Goal: Task Accomplishment & Management: Use online tool/utility

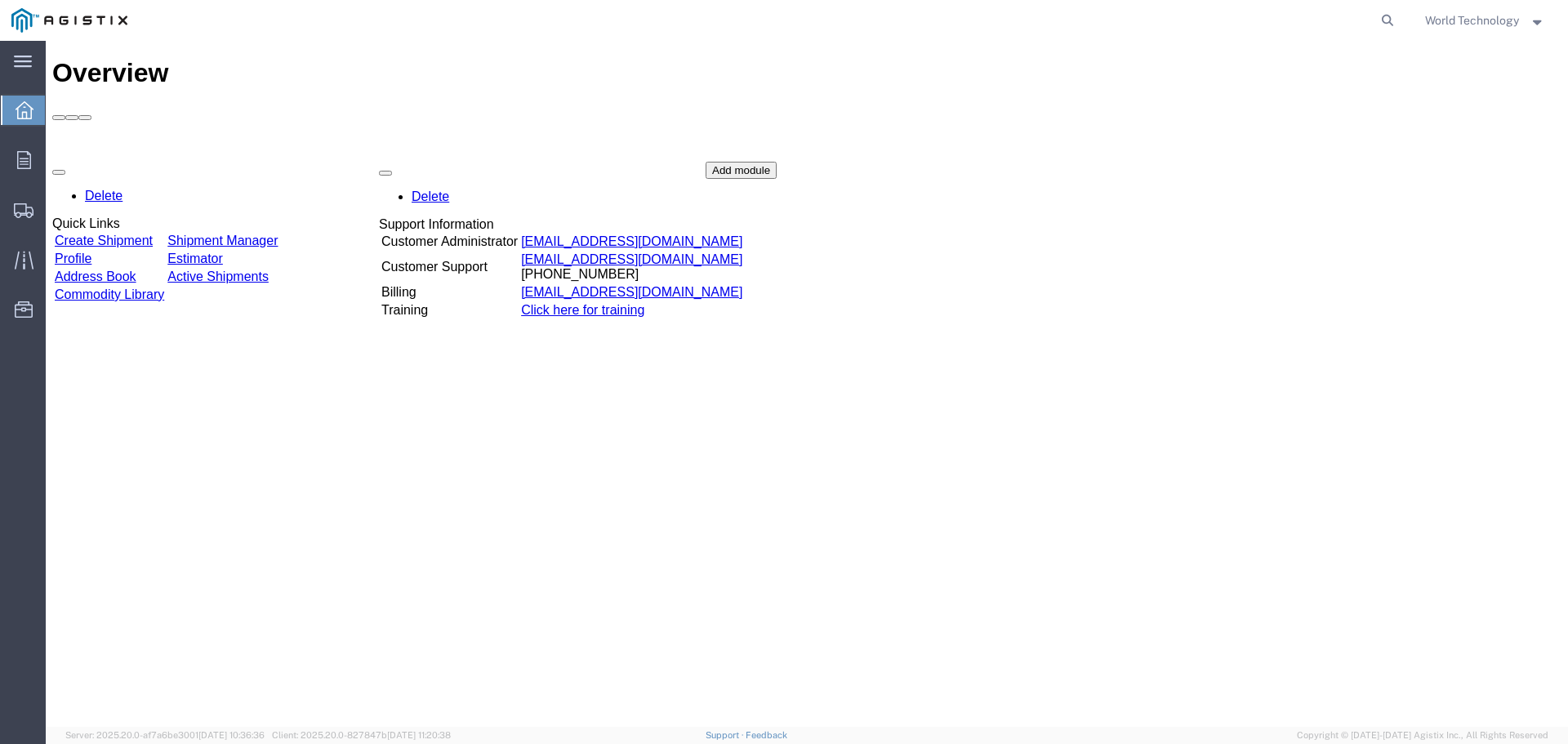
click at [134, 161] on div "Delete Quick Links Create Shipment Shipment Manager Profile Estimator Address B…" at bounding box center [807, 284] width 1509 height 245
click at [121, 161] on div "Delete Quick Links Create Shipment Shipment Manager Profile Estimator Address B…" at bounding box center [807, 284] width 1509 height 245
click at [199, 161] on div "Delete Quick Links Create Shipment Shipment Manager Profile Estimator Address B…" at bounding box center [807, 284] width 1509 height 245
click at [152, 161] on div "Delete Quick Links Create Shipment Shipment Manager Profile Estimator Address B…" at bounding box center [807, 284] width 1509 height 245
click at [138, 234] on link "Create Shipment" at bounding box center [104, 241] width 98 height 14
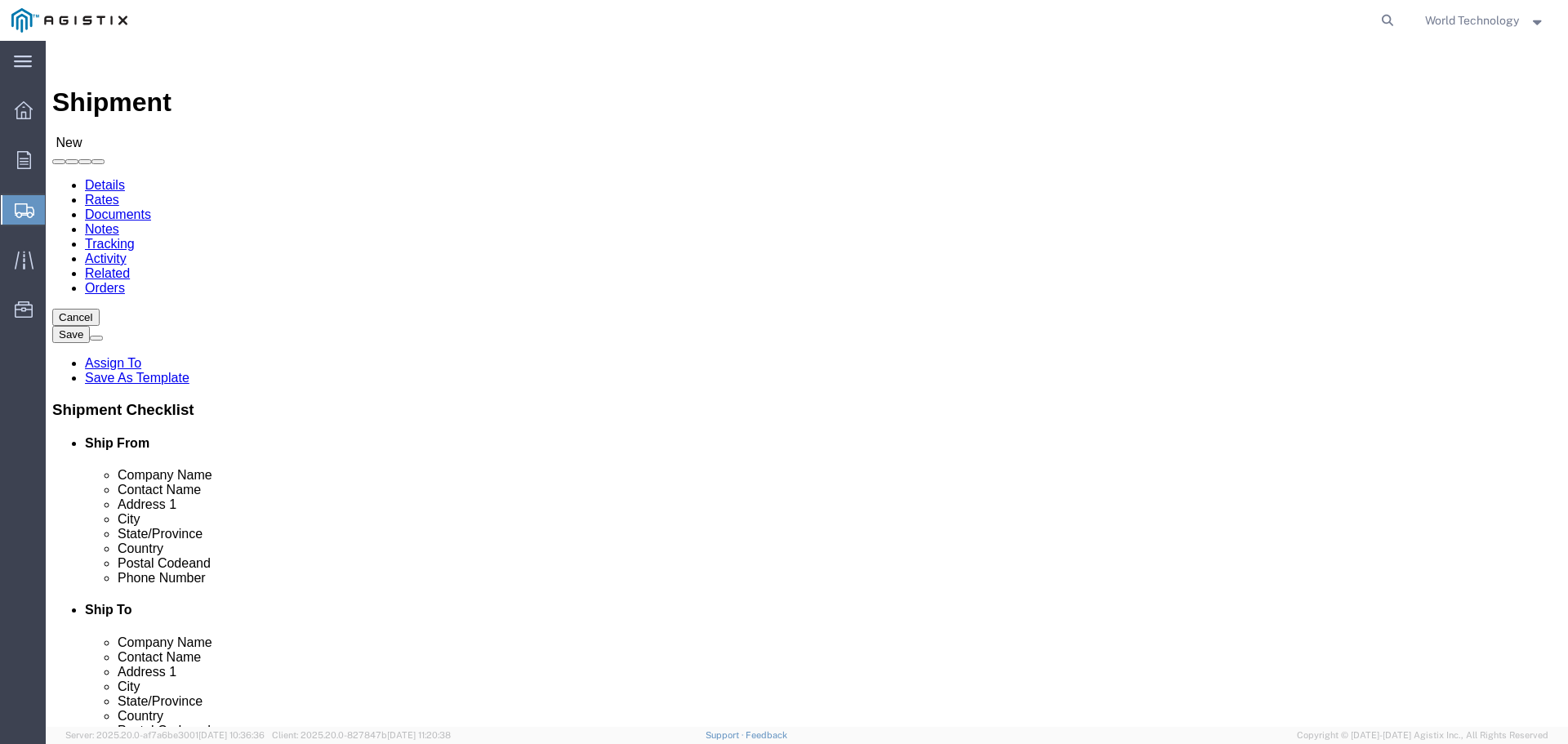
select select
click select "Select PG&E World Wide Technology Inc"
select select "9596"
click select "Select PG&E World Wide Technology Inc"
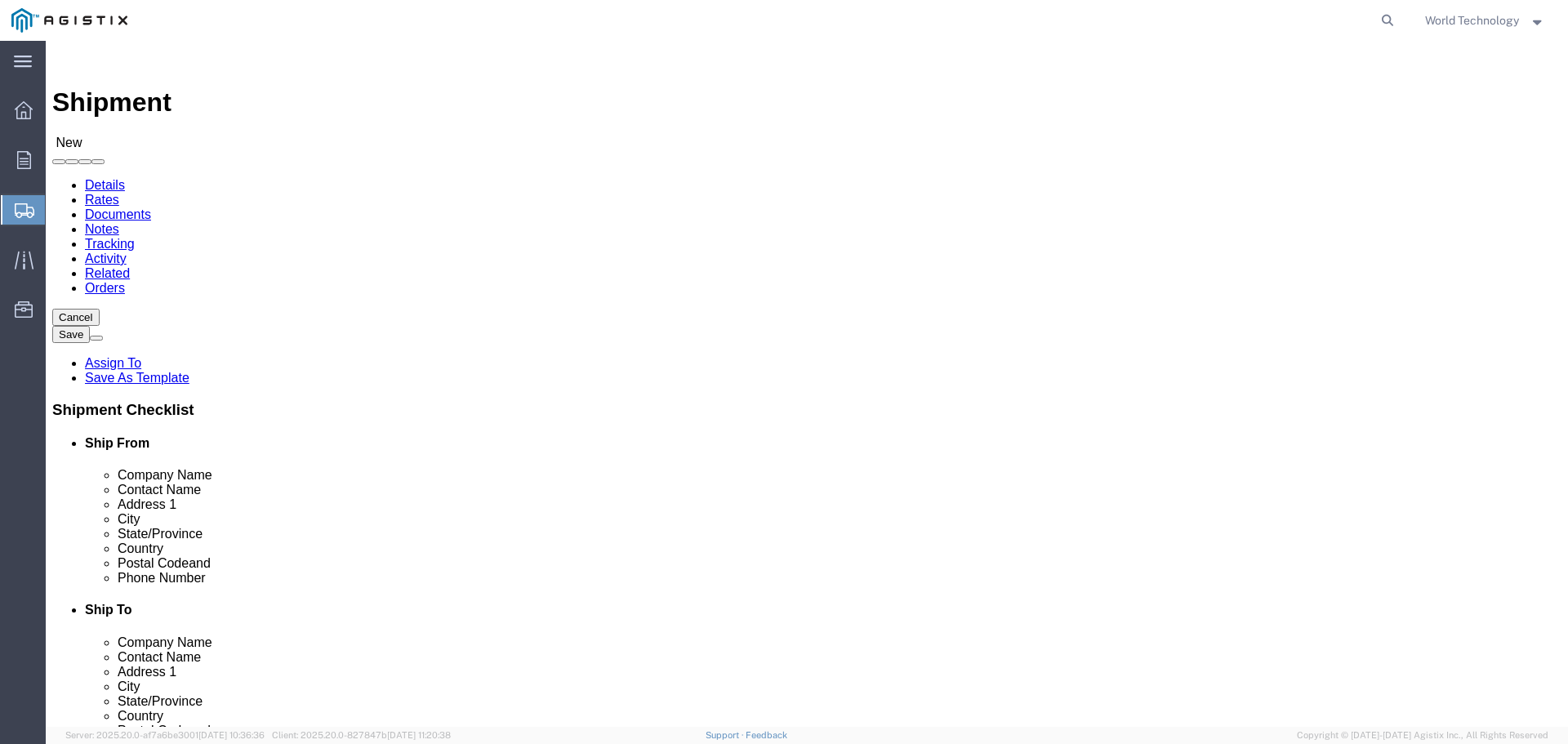
select select "PURCHORD"
select select
click div "Location Select"
click select "Select All Others [GEOGRAPHIC_DATA] [GEOGRAPHIC_DATA] [GEOGRAPHIC_DATA] [GEOGRA…"
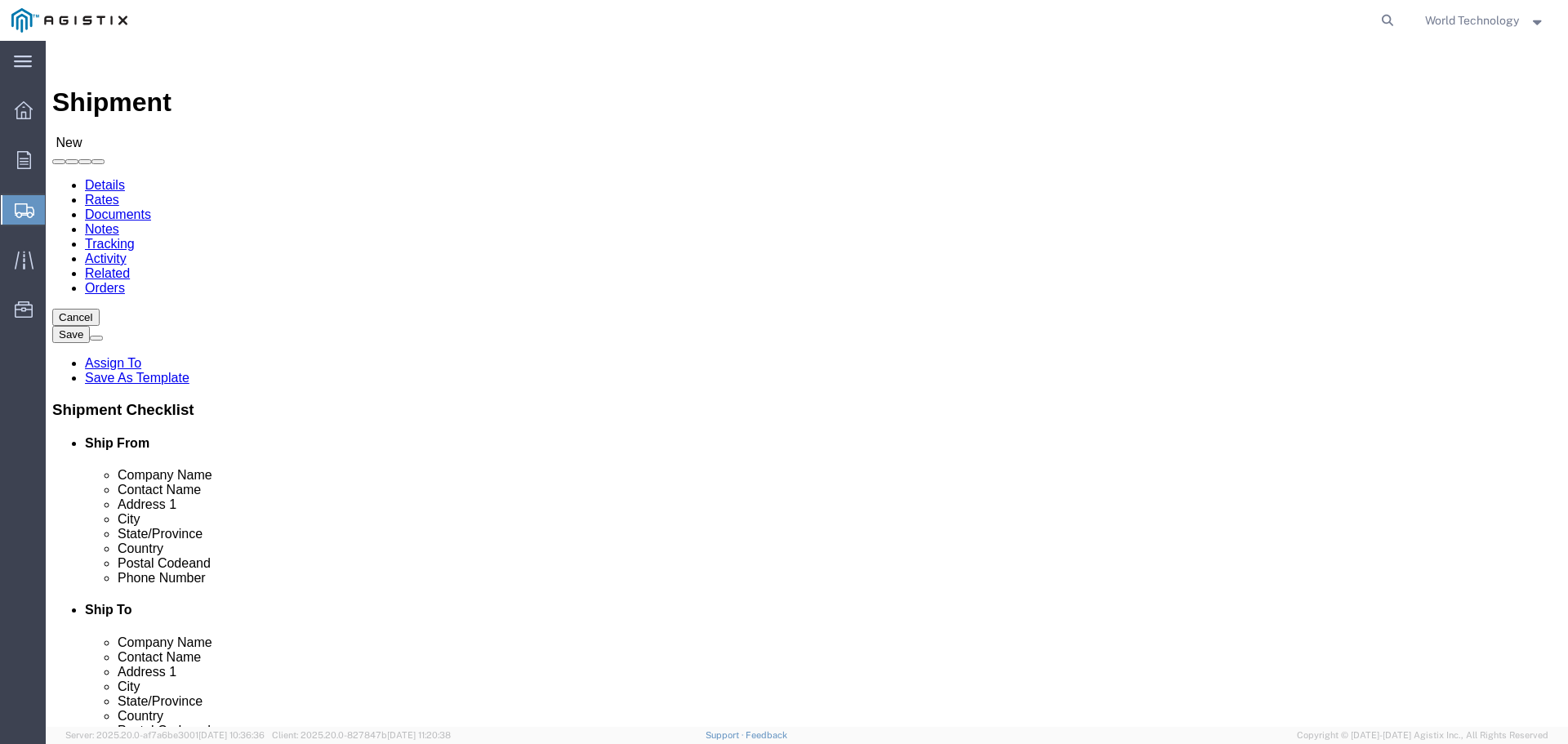
select select "19740"
click select "Select All Others [GEOGRAPHIC_DATA] [GEOGRAPHIC_DATA] [GEOGRAPHIC_DATA] [GEOGRA…"
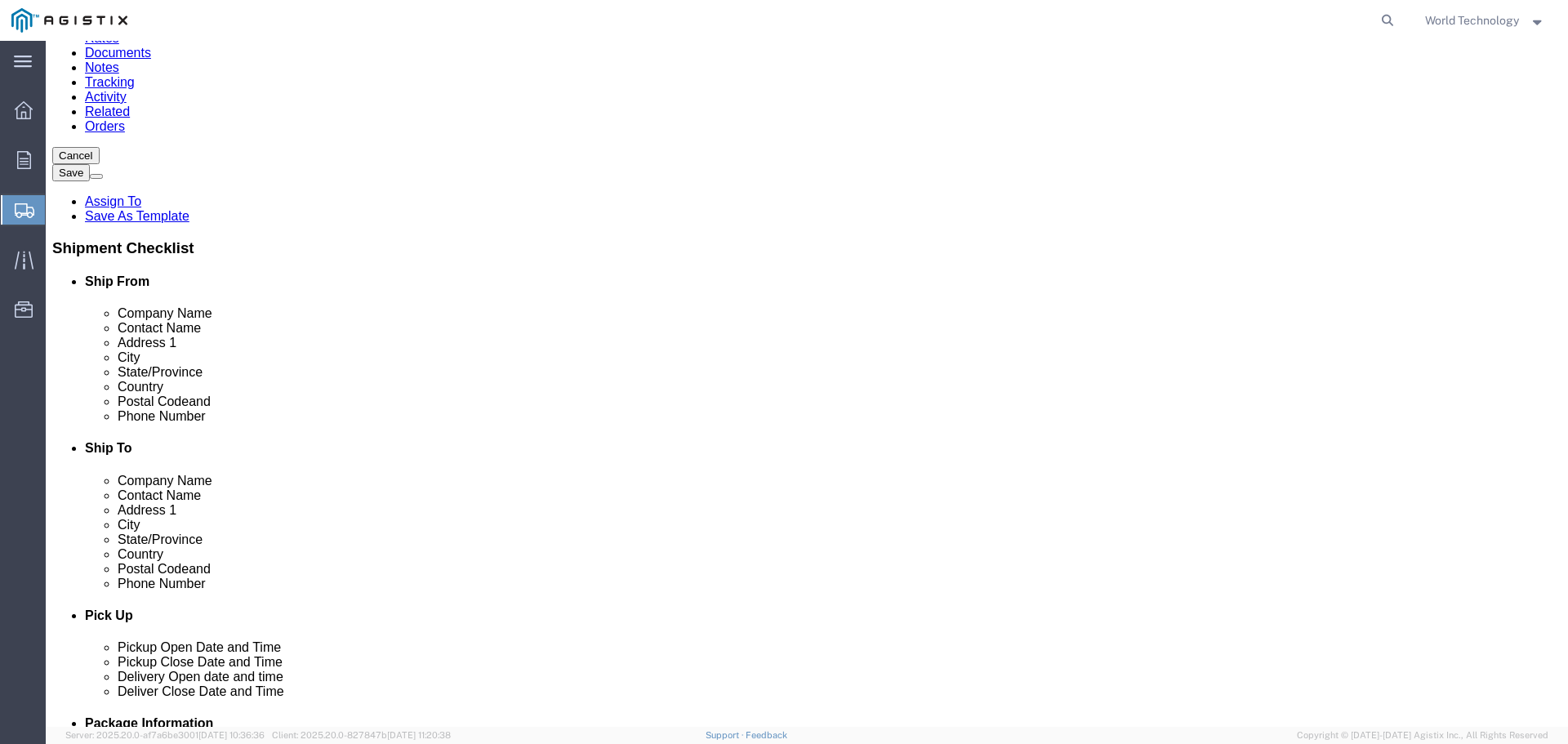
scroll to position [163, 0]
select select "MYPROFILE"
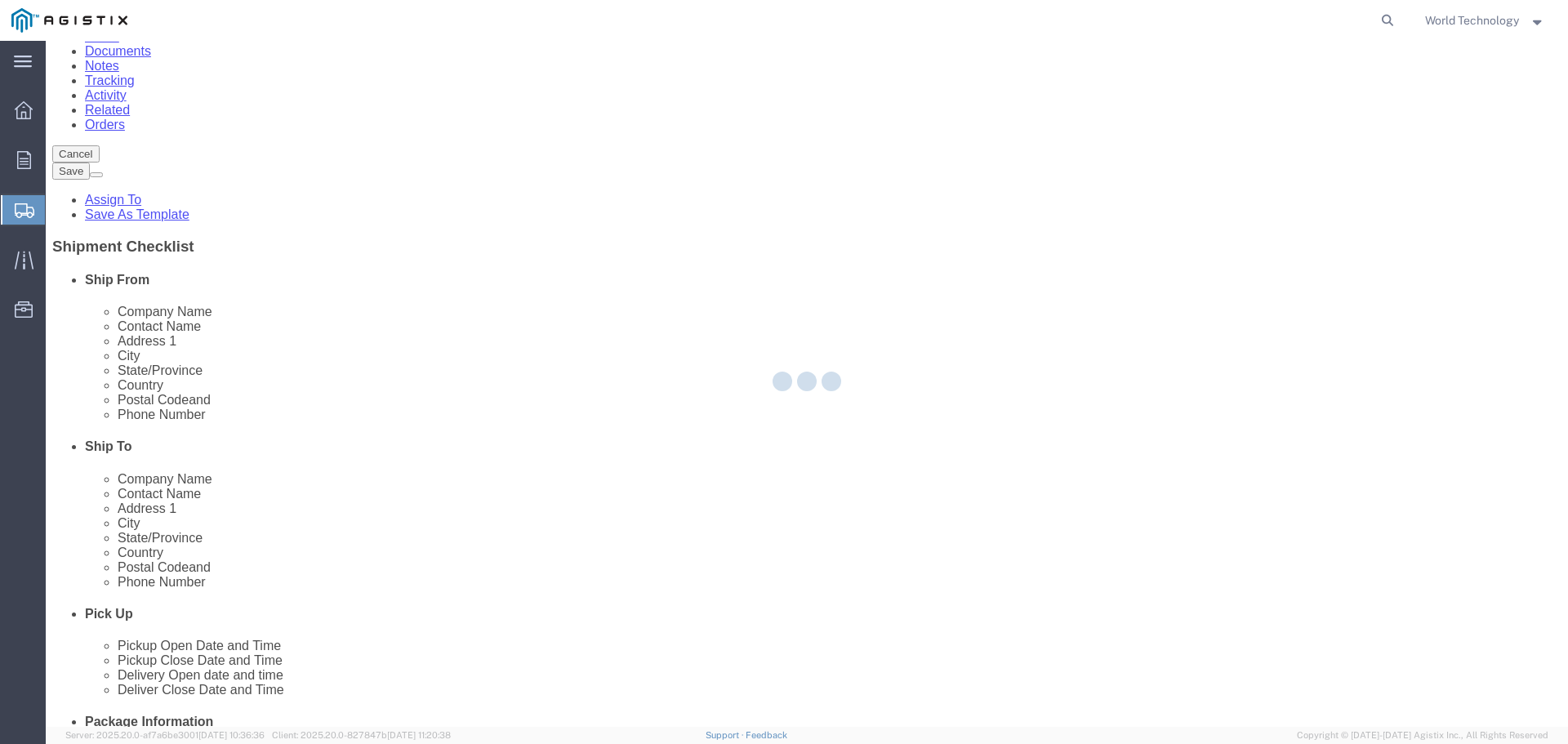
type input "World Wide Technology Inc"
type input "World Technology"
type input "[STREET_ADDRESS]"
type input "[GEOGRAPHIC_DATA]"
type input "62025"
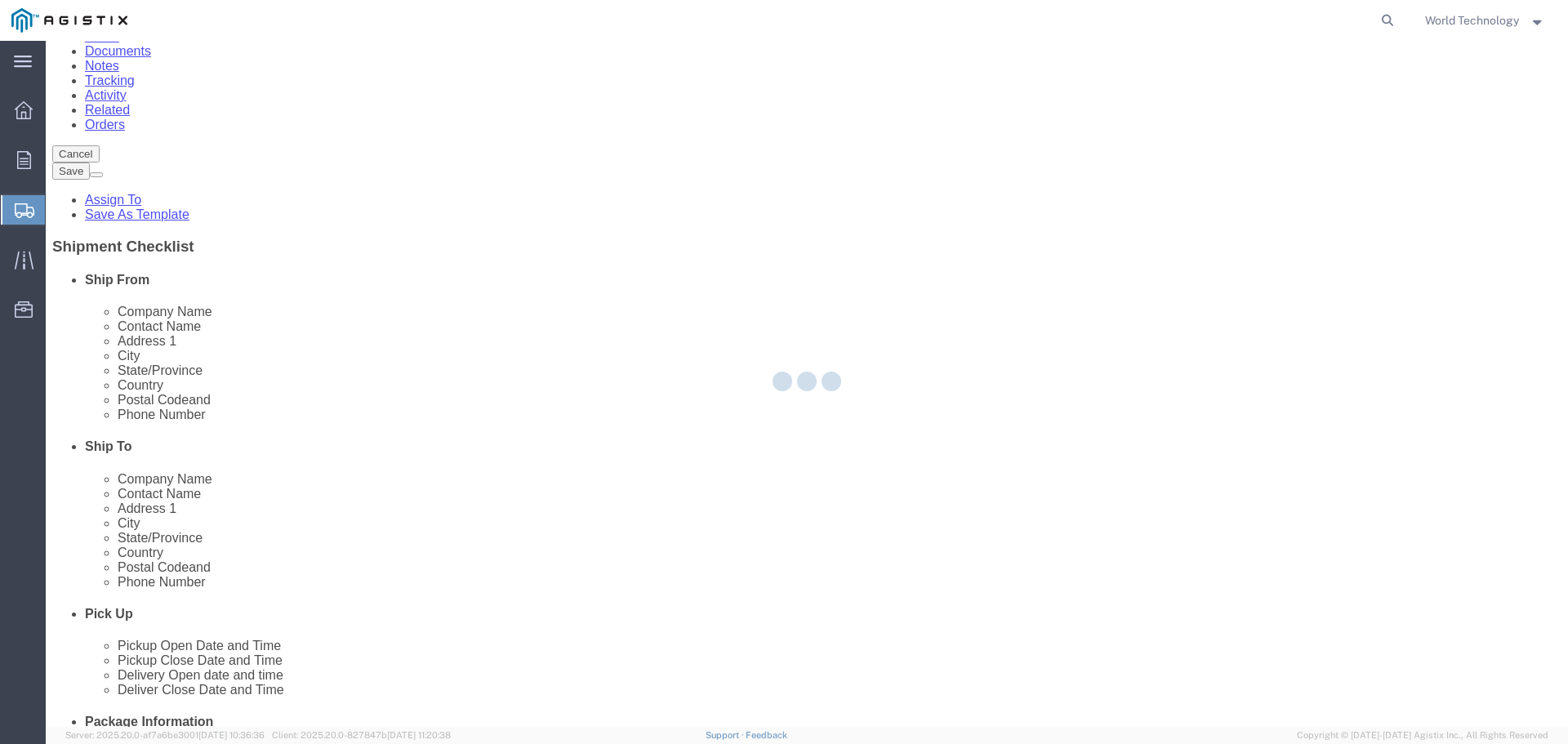
type input "3148240378"
type input "[EMAIL_ADDRESS][DOMAIN_NAME]"
checkbox input "true"
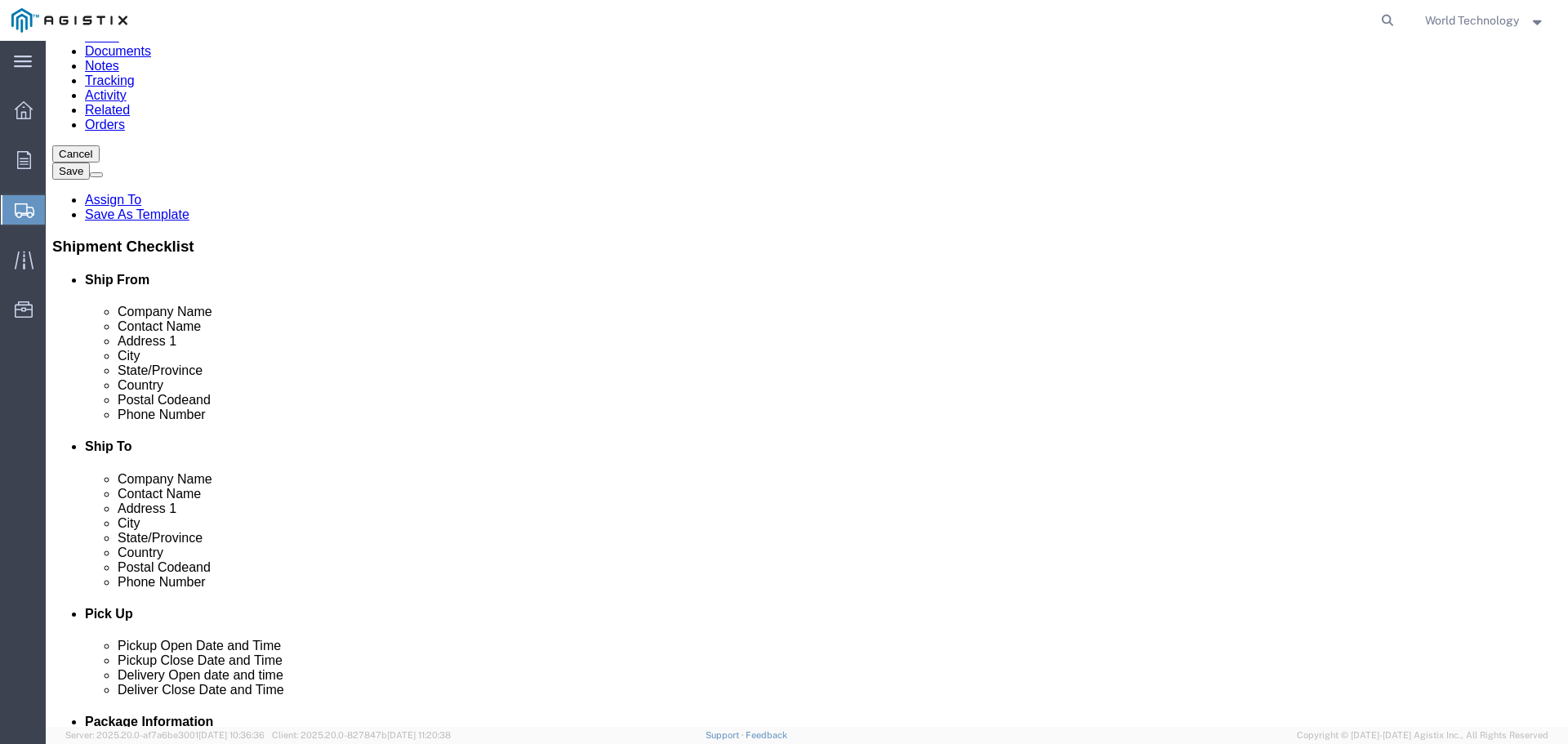
select select "IL"
click div "Location My Profile Location (OBSOLETE) [PERSON_NAME] SC - GC TRAILER (OBSOLETE…"
click input "text"
type input "Pacific Gas & Electric Co"
type input "[PERSON_NAME]"
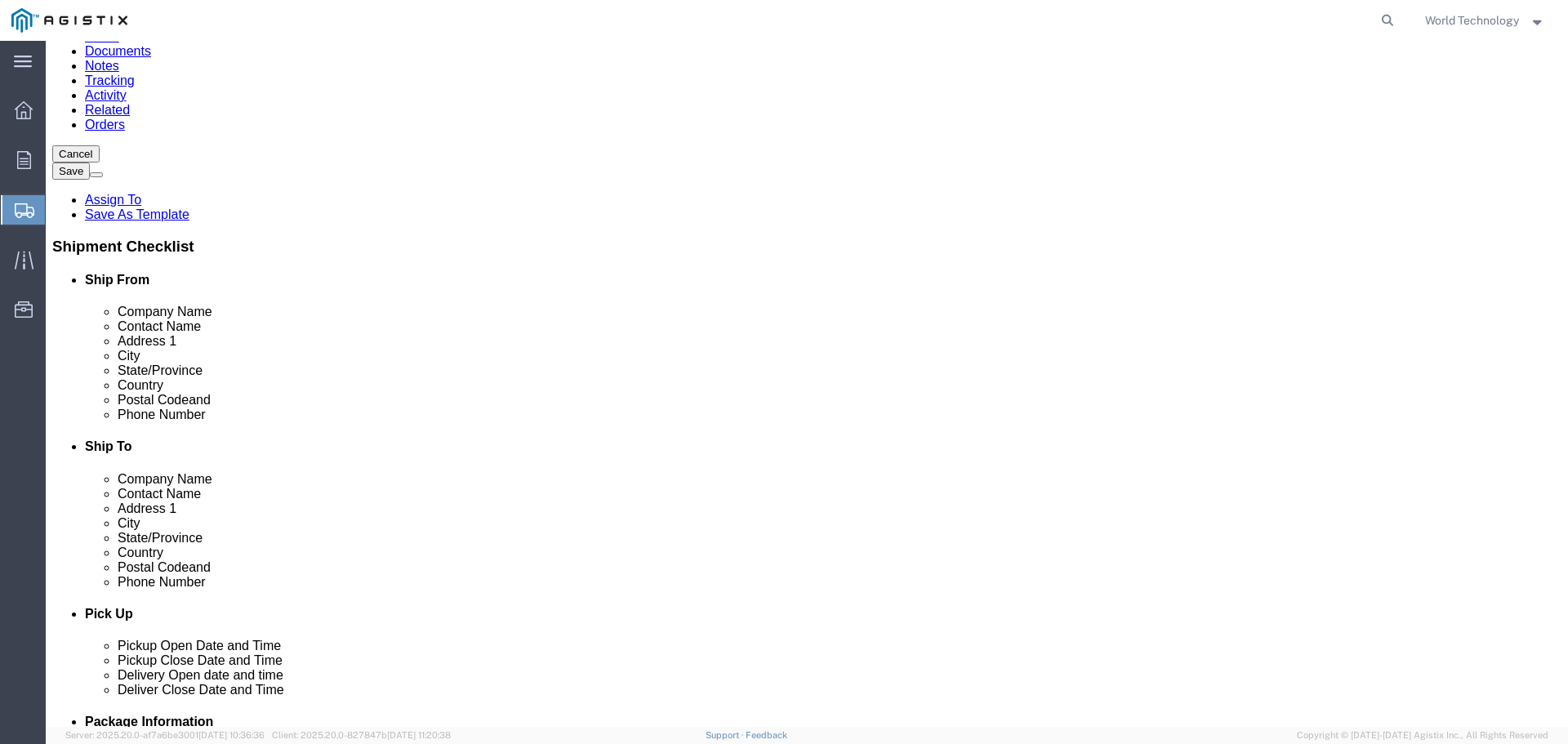
type input "[STREET_ADDRESS]"
select select
type input "C/O Layline Automation"
type input "Stockton"
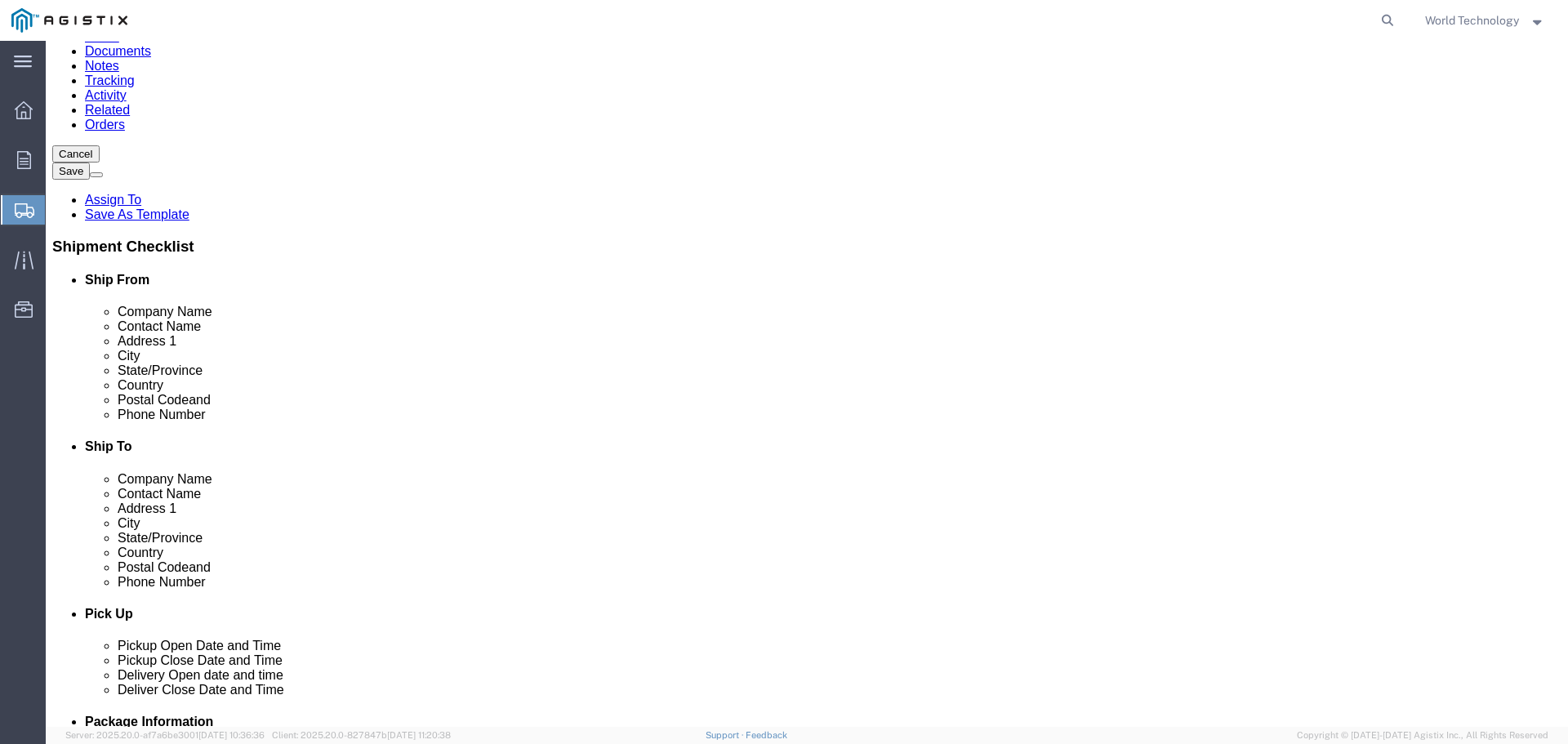
select select
select select "CA"
click input "Postal Code"
type input "95215"
select select
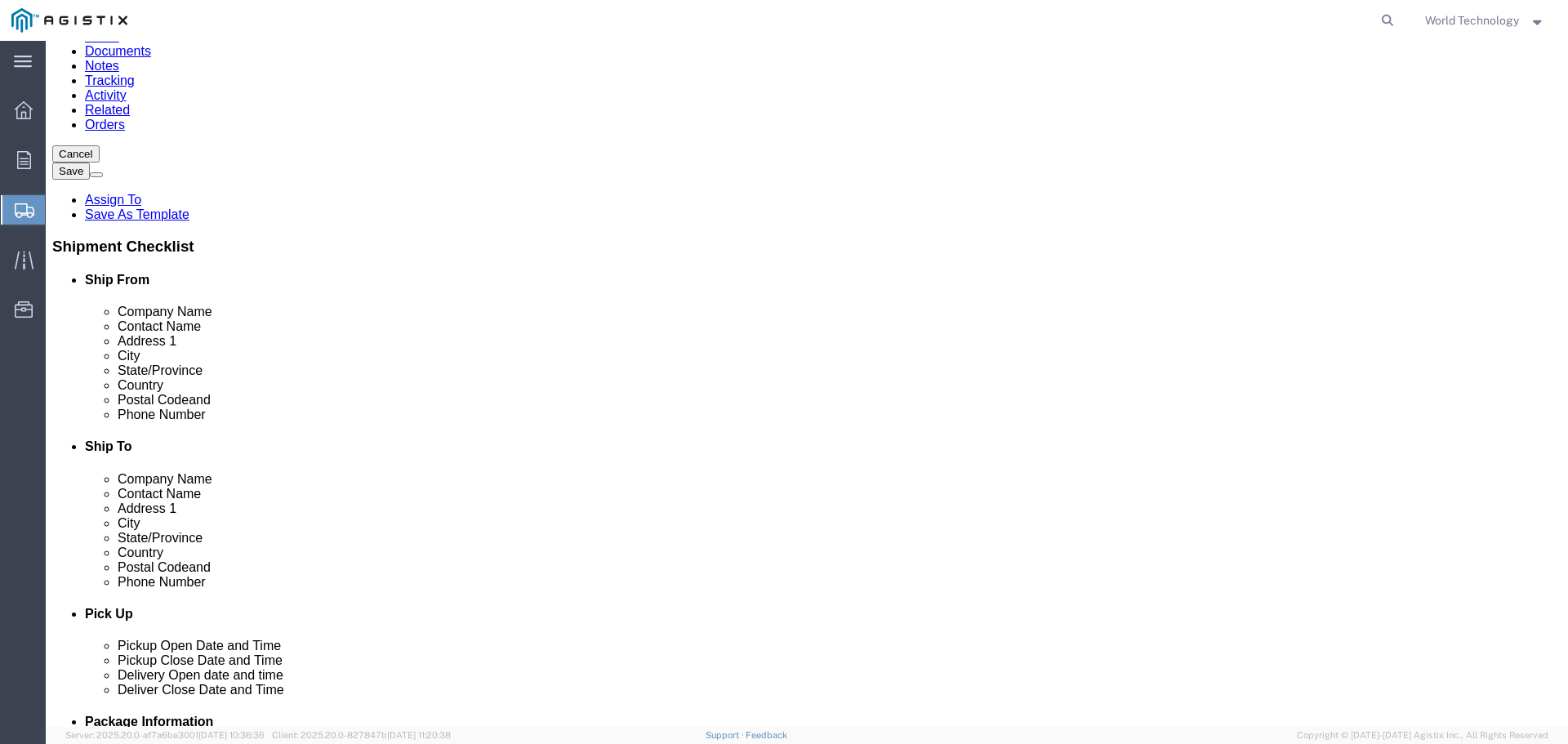
click input "text"
type input "U.S."
click input "text"
type input "[PHONE_NUMBER]"
click div "Location My Profile Location (OBSOLETE) [PERSON_NAME] SC - GC TRAILER (OBSOLETE…"
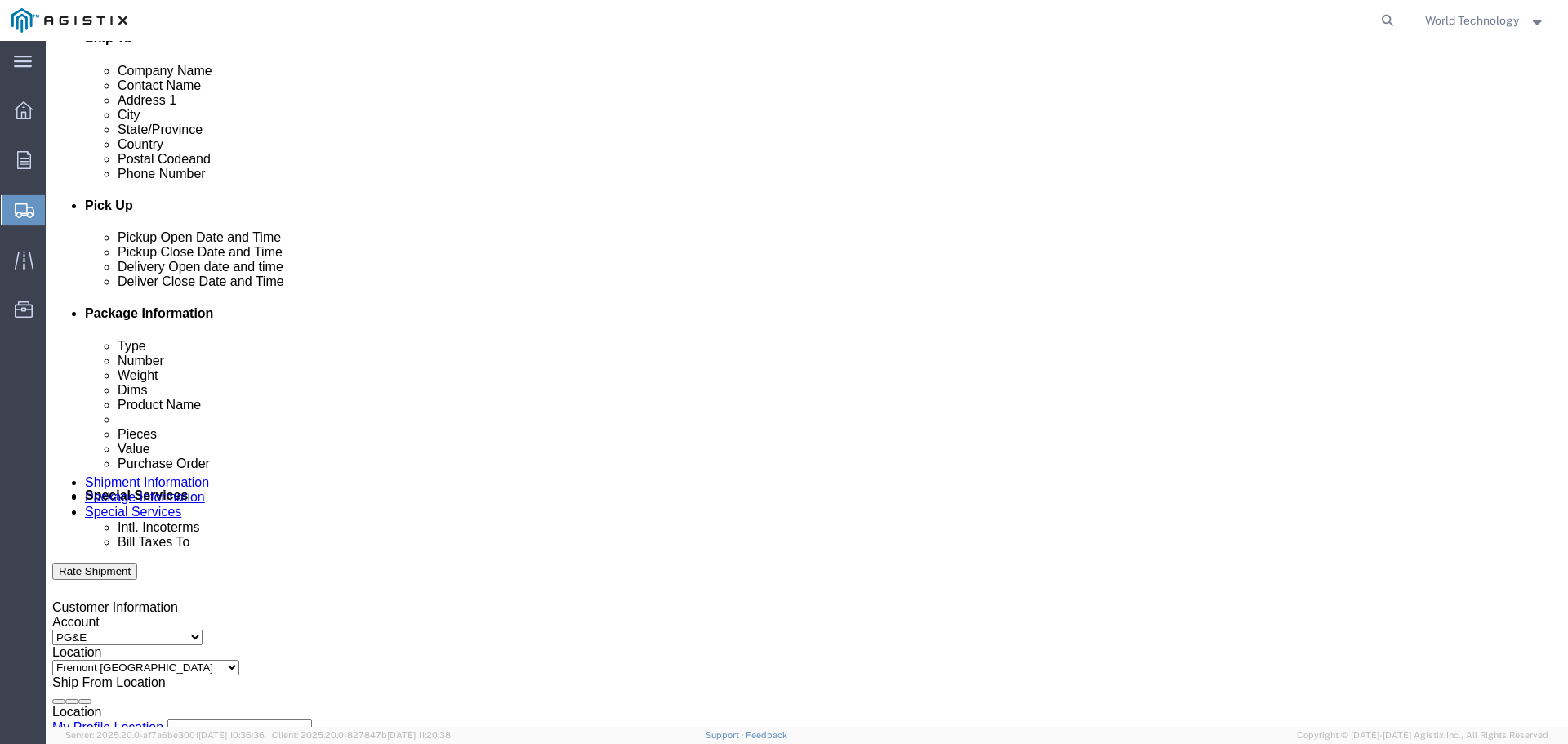
click div
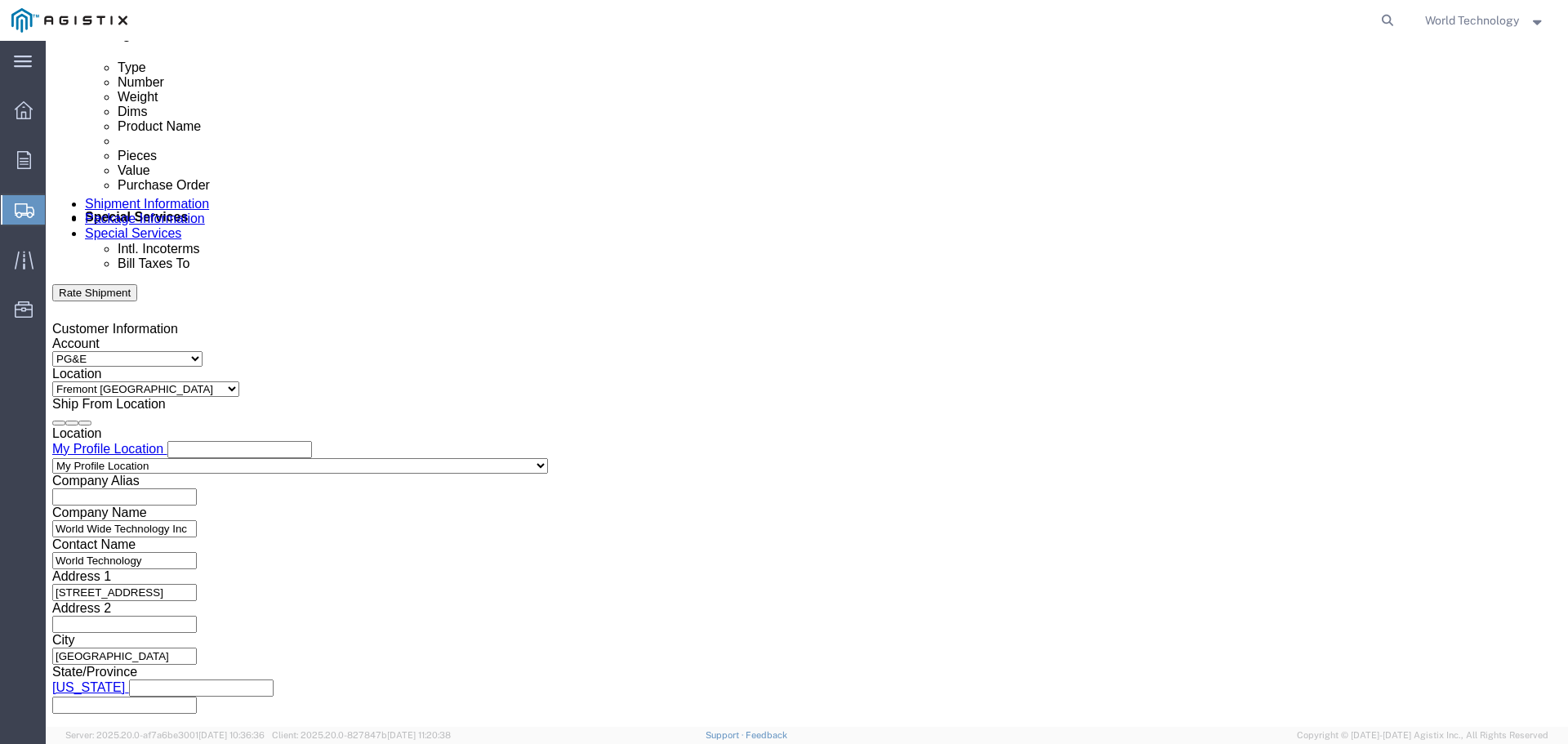
click input "12:00 AM"
type input "8:00 AM"
click button "Apply"
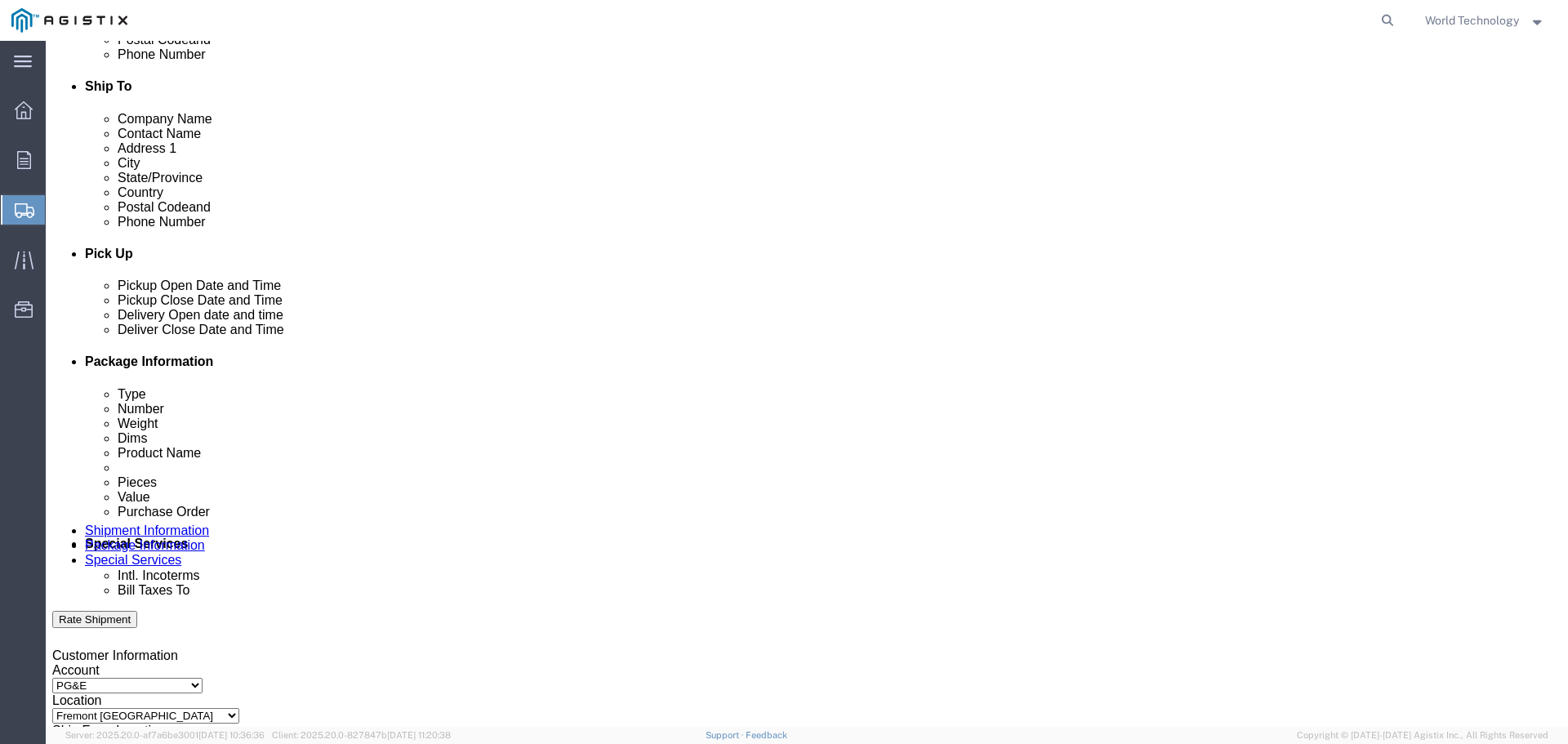
click div
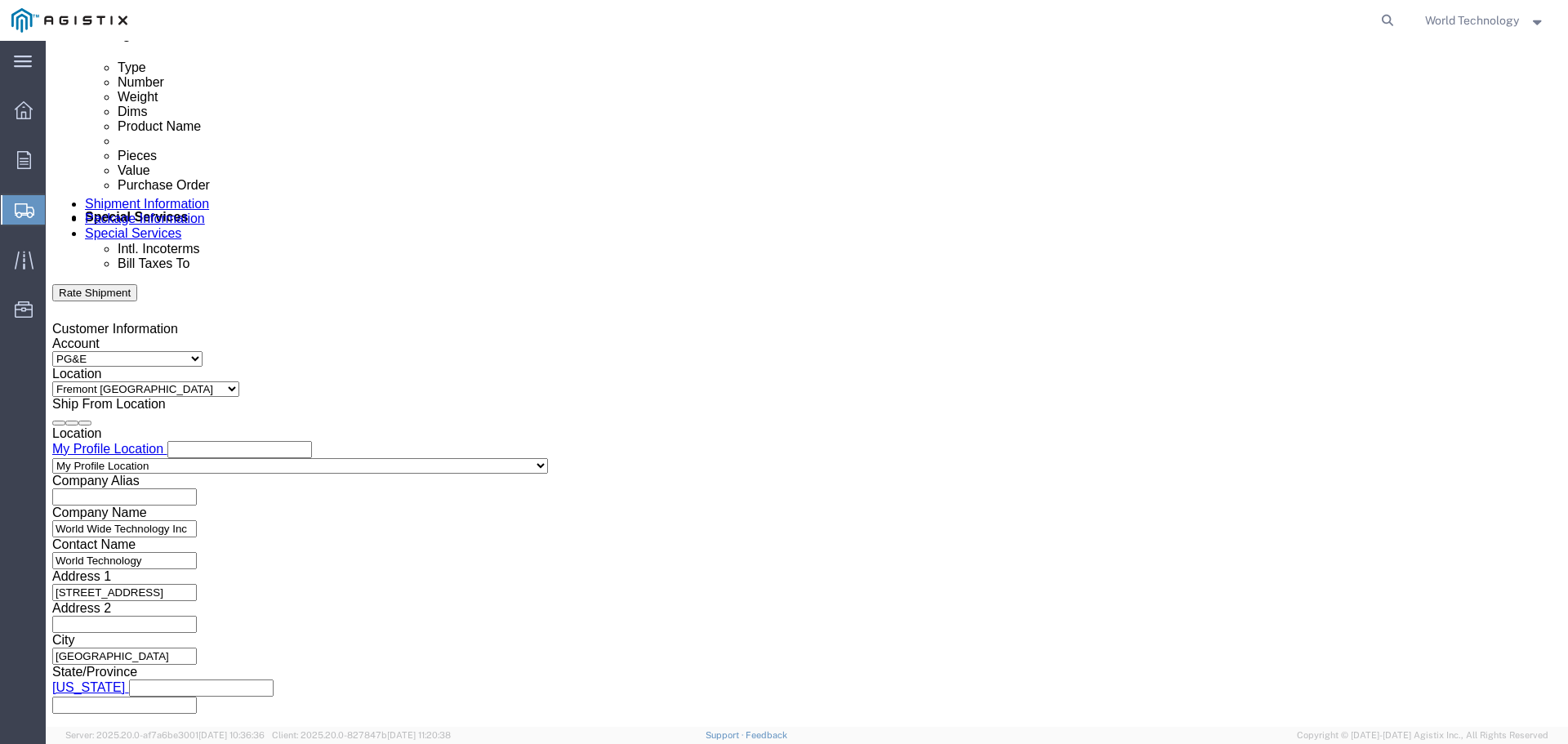
scroll to position [687, 0]
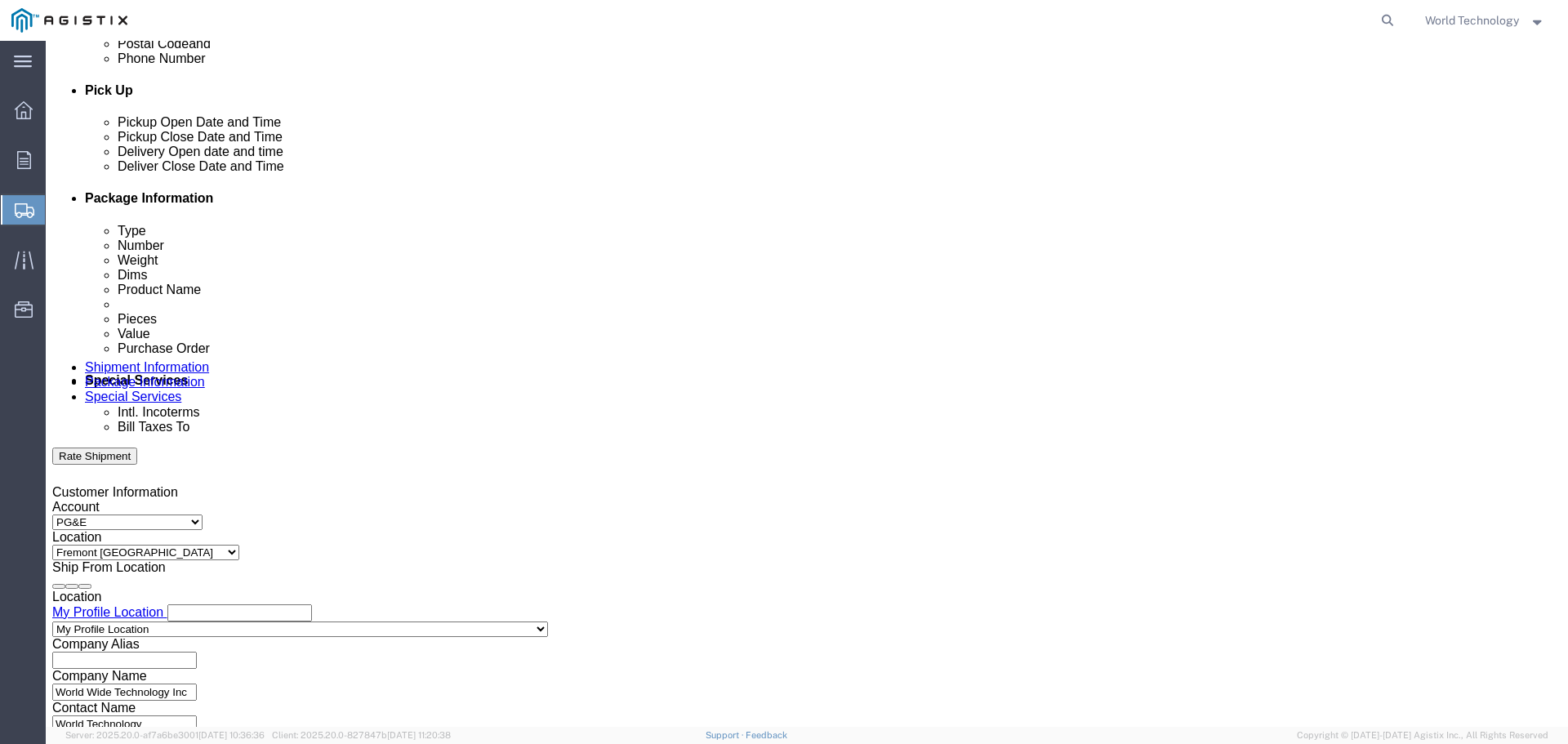
click input "8:00 AM"
type input "8:00 PM"
click button "Apply"
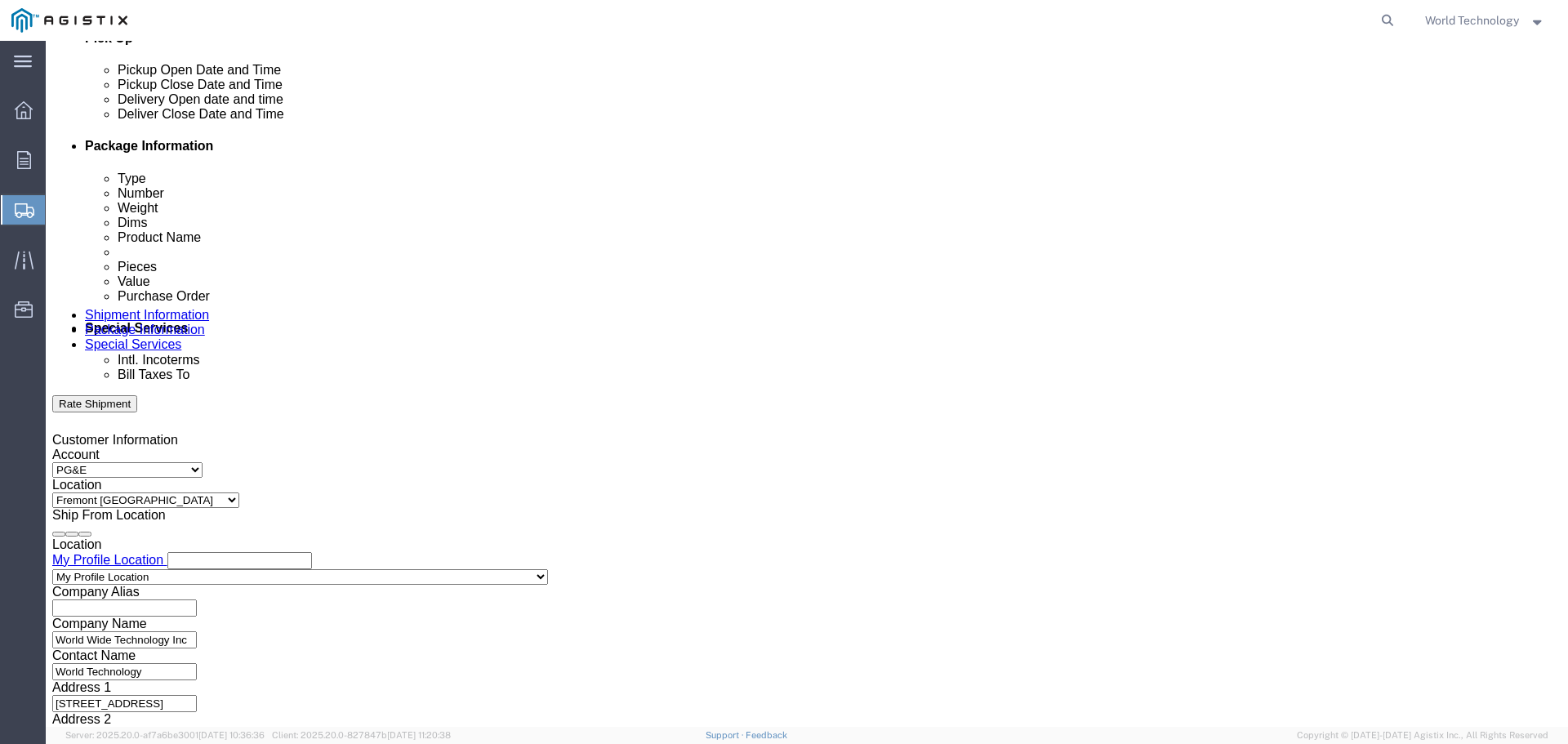
scroll to position [769, 0]
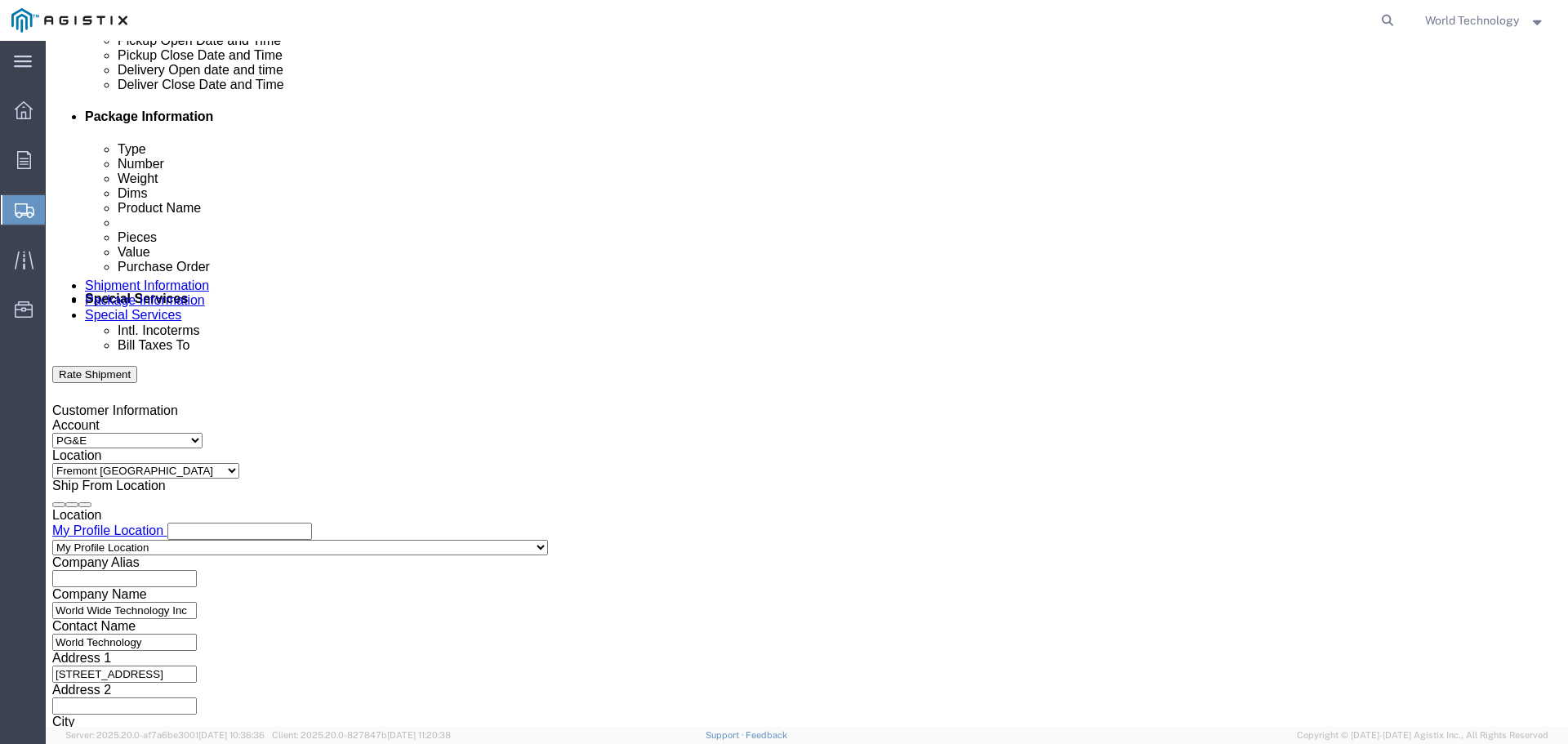
click input "text"
type input "2701212020"
click select "Select Account Type Activity ID Airline Appointment Number ASN Batch Request # …"
select select "DELNUM"
click select "Select Account Type Activity ID Airline Appointment Number ASN Batch Request # …"
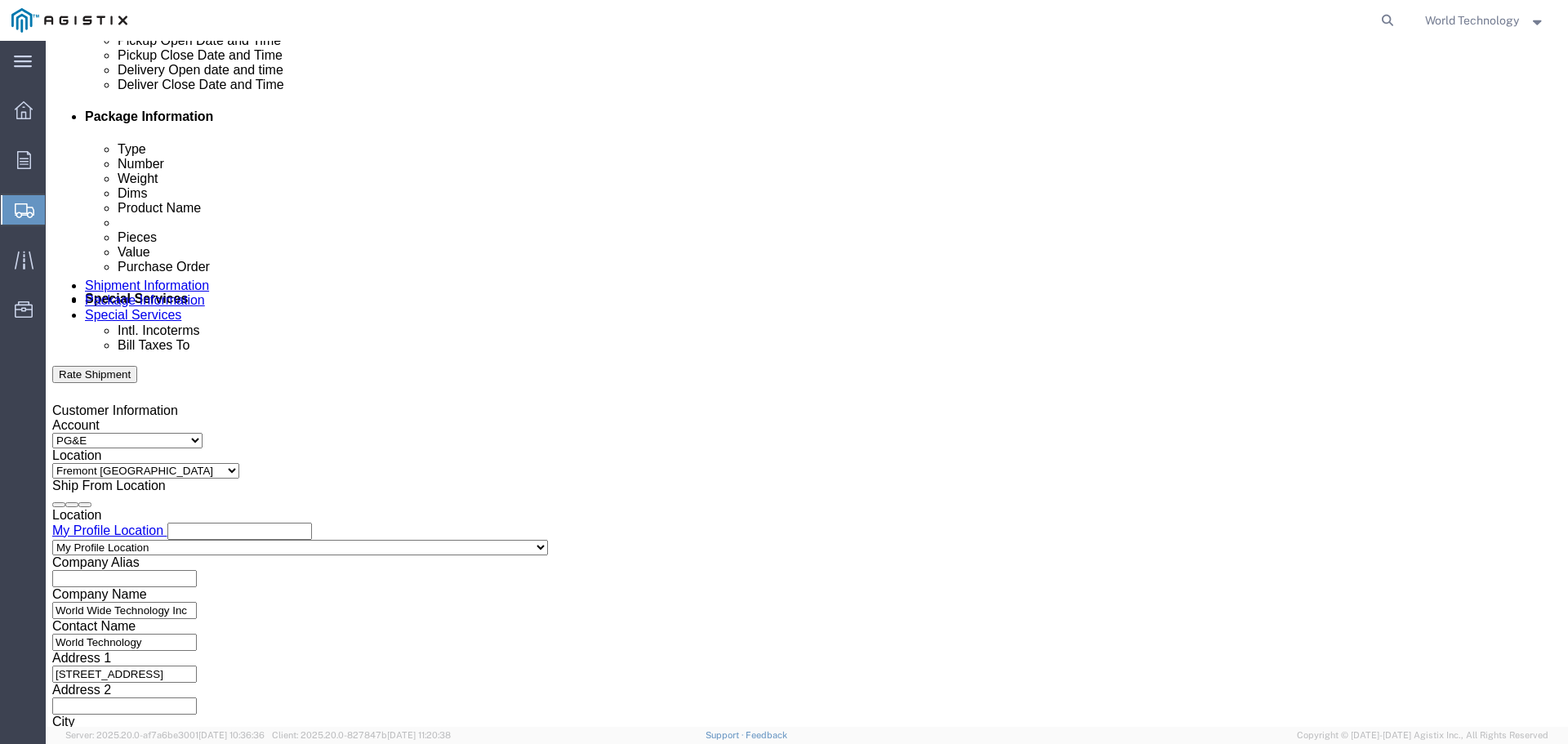
click input "text"
type input "1602623976"
click select "Select Account Type Activity ID Airline Appointment Number ASN Batch Request # …"
select select "SALEORDR"
click select "Select Account Type Activity ID Airline Appointment Number ASN Batch Request # …"
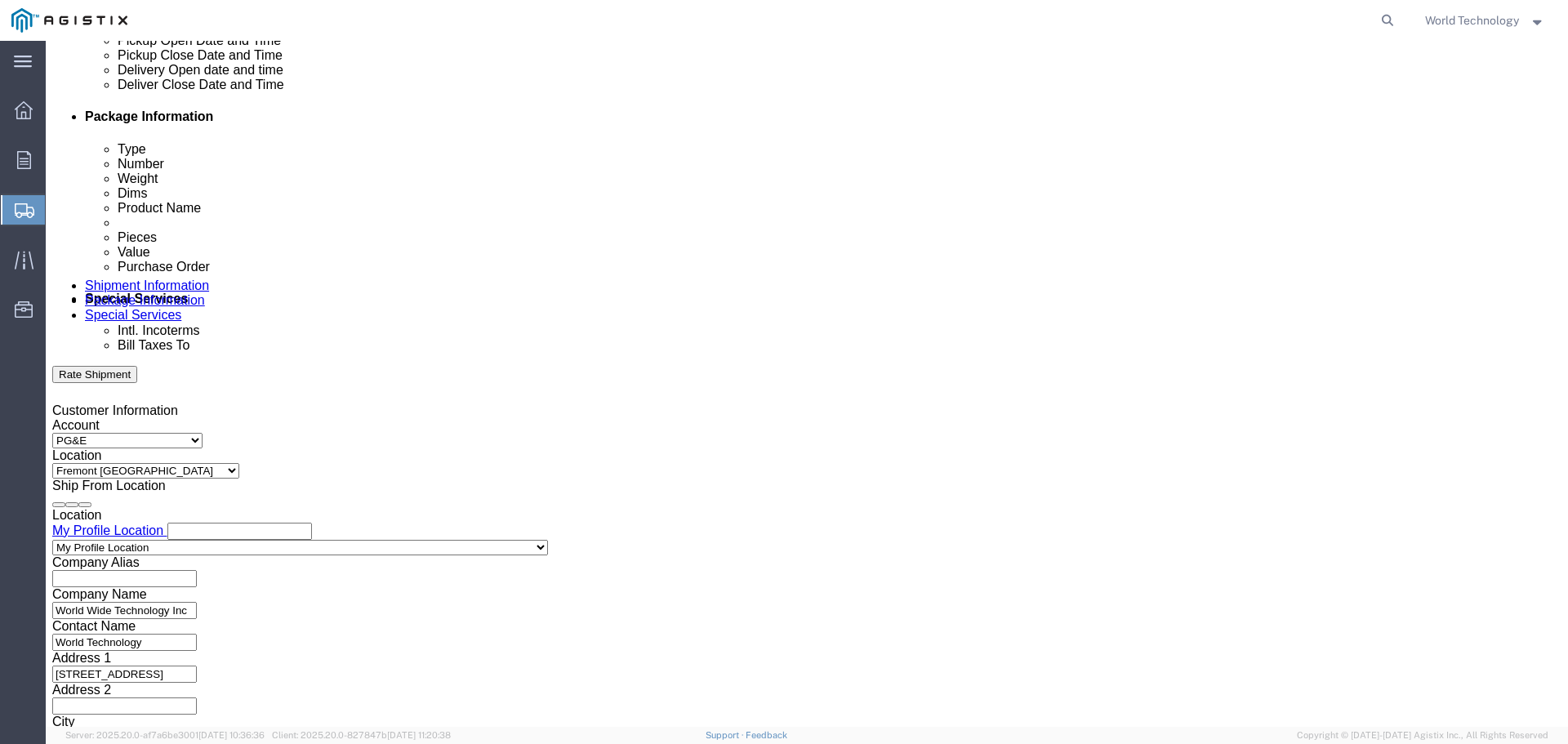
click input "text"
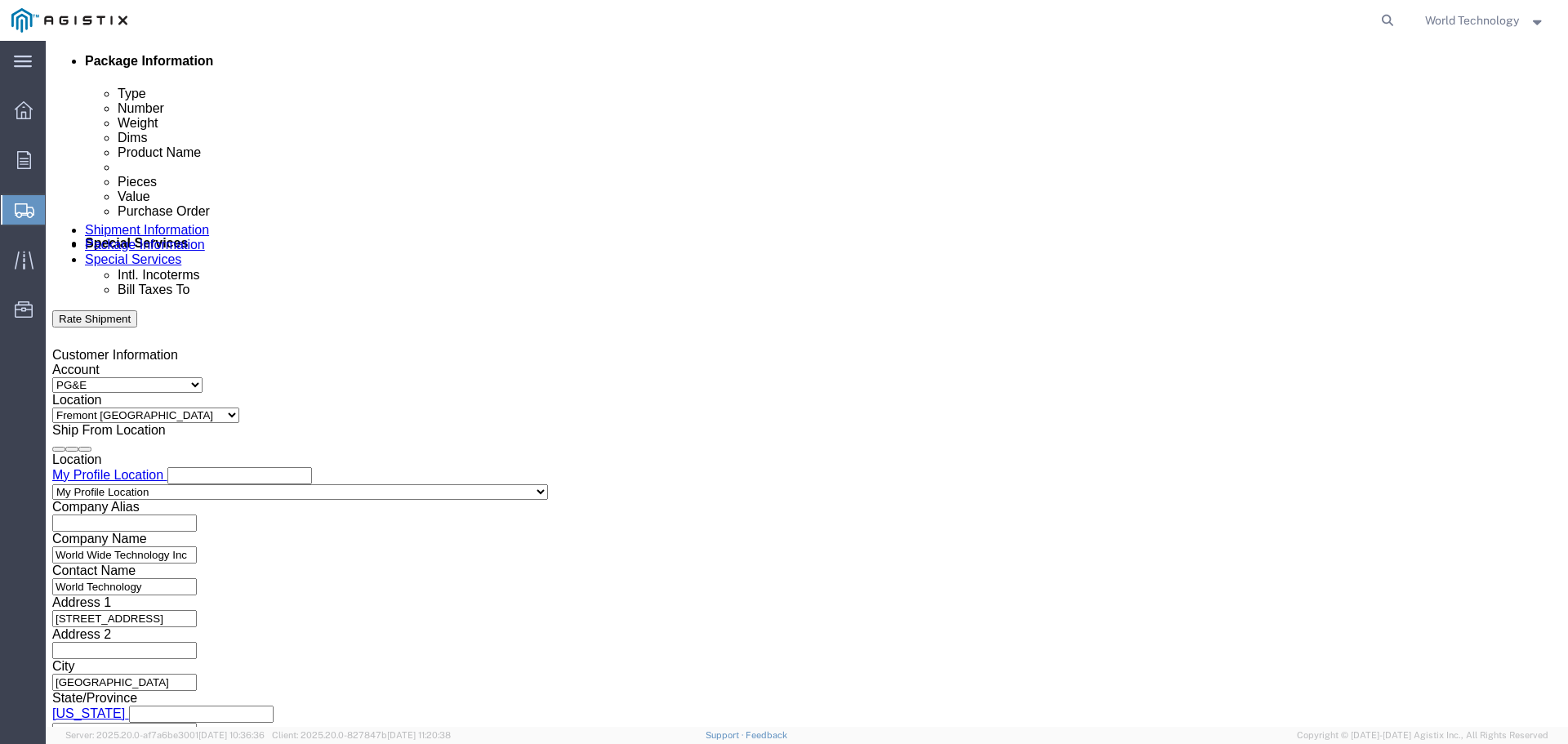
scroll to position [850, 0]
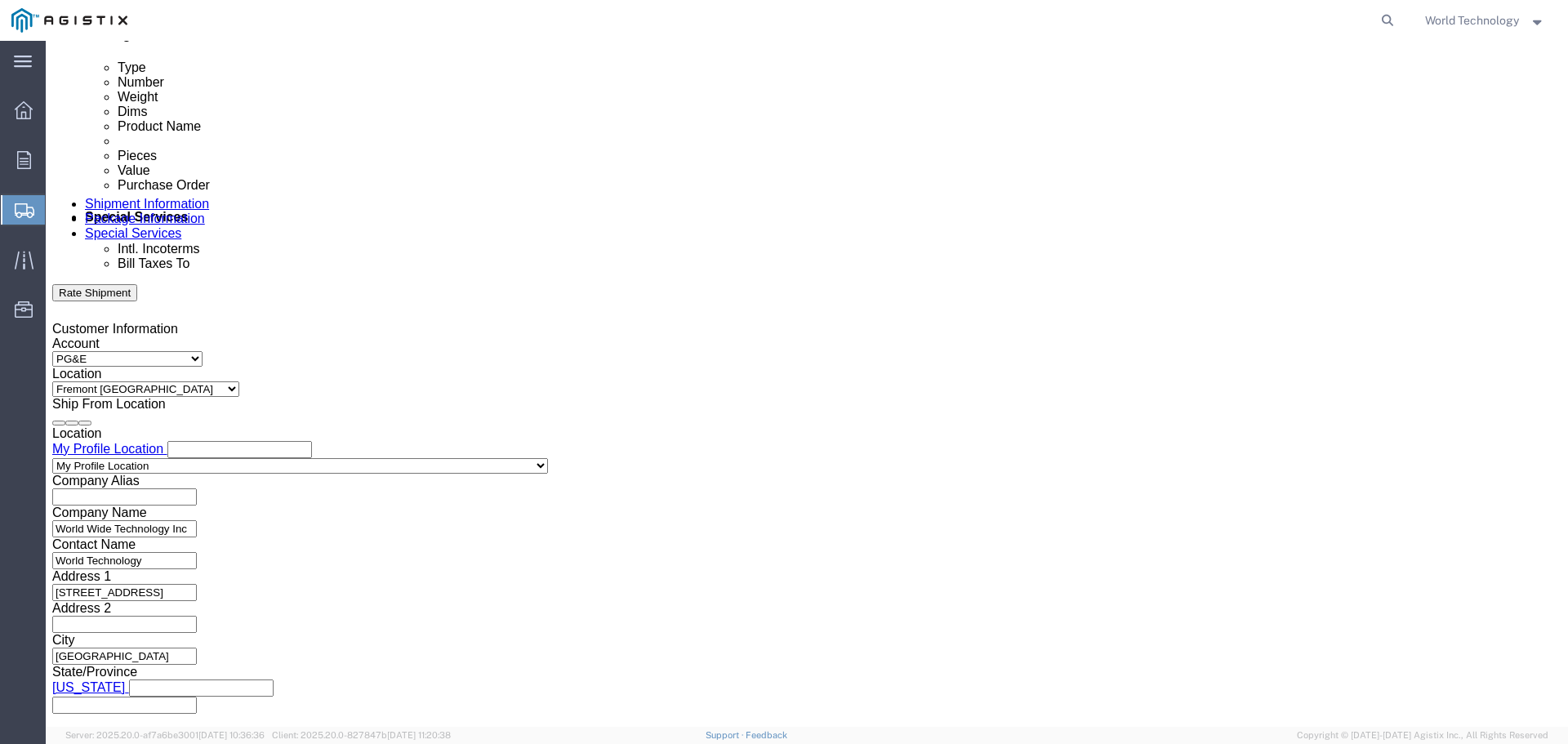
type input "12349789"
click button "Continue"
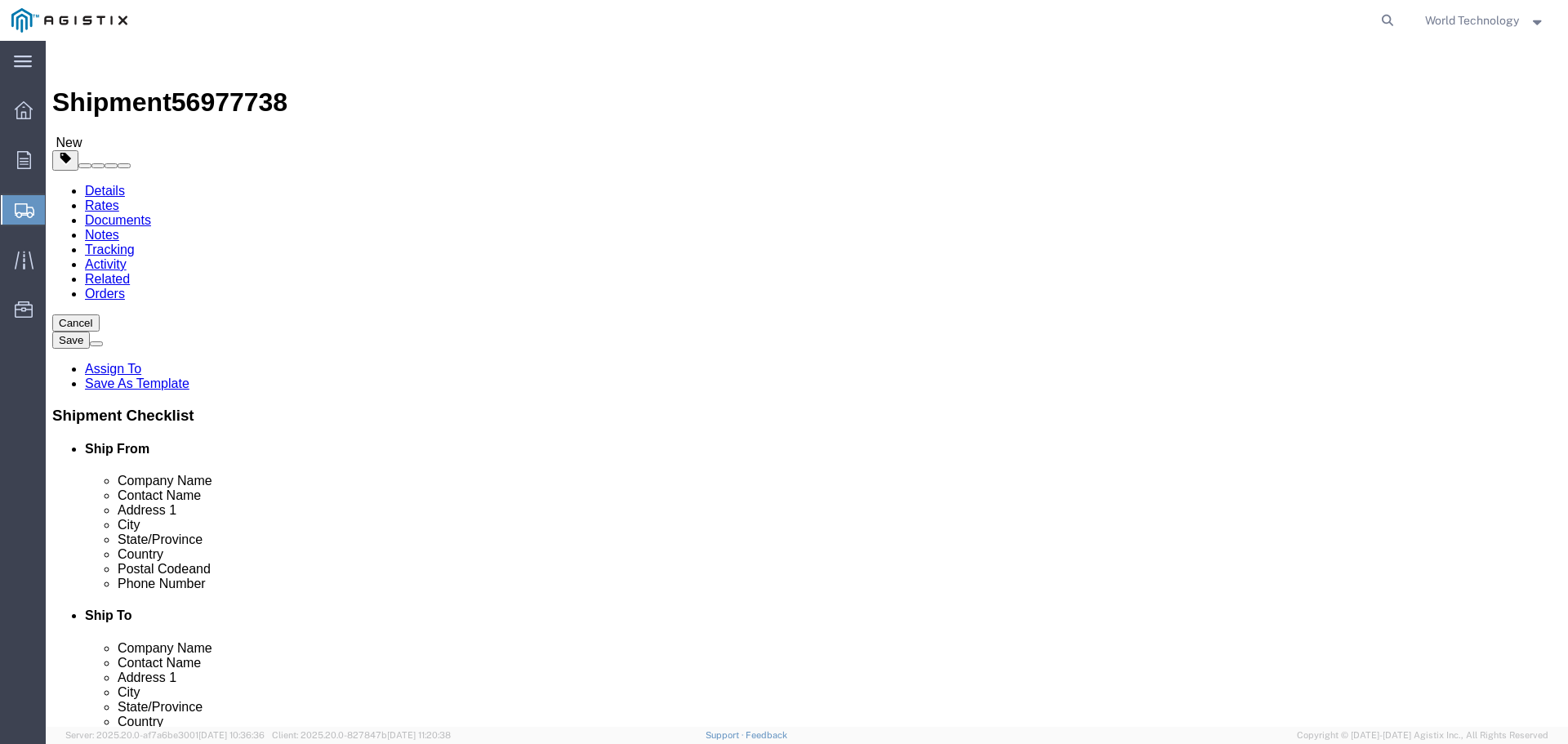
click select "Select Bulk Bundle(s) Cardboard Box(es) Carton(s) Crate(s) Drum(s) (Fiberboard)…"
select select "PSNS"
click select "Select Bulk Bundle(s) Cardboard Box(es) Carton(s) Crate(s) Drum(s) (Fiberboard)…"
click input "text"
type input "10"
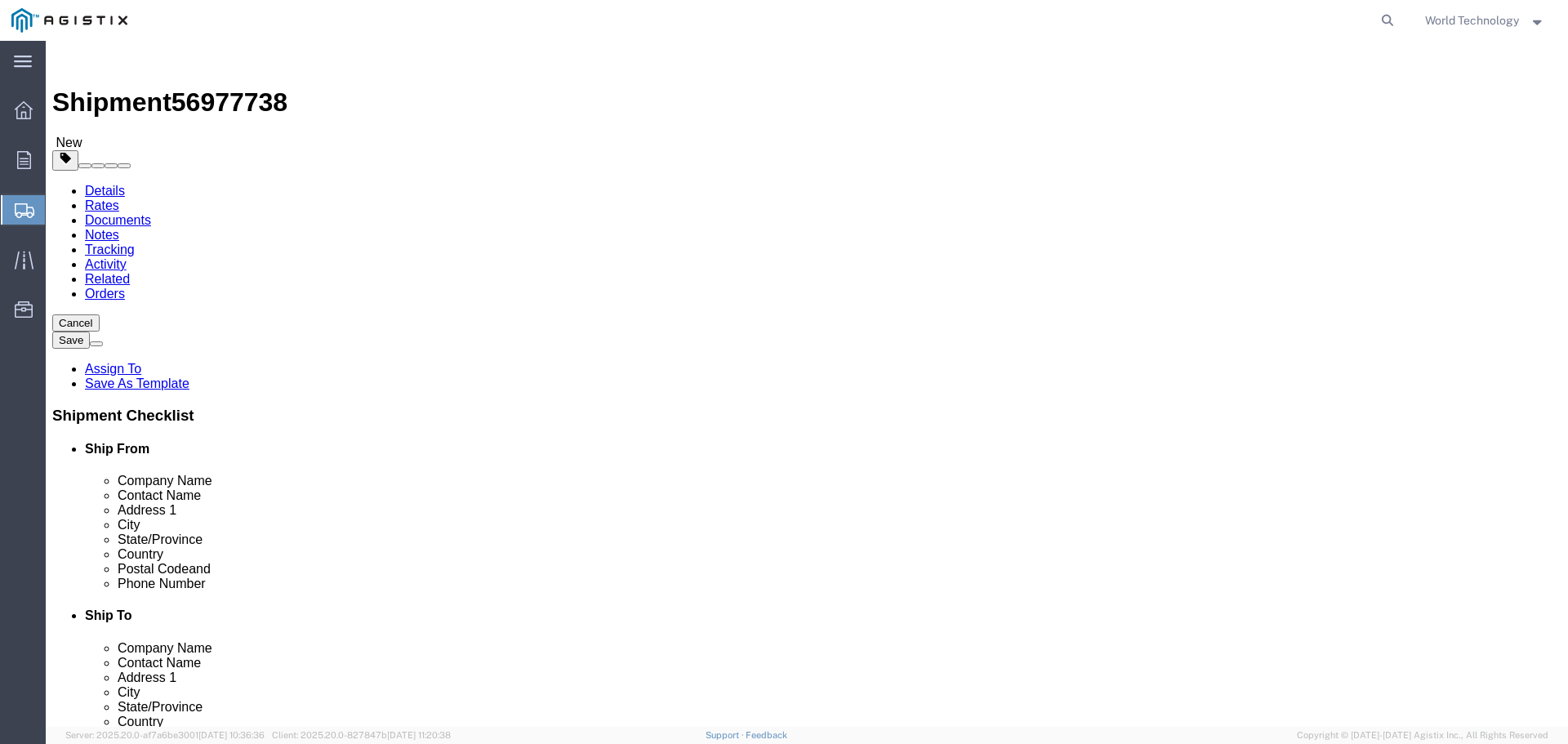
click input "text"
type input "48"
type input "40"
type input "63"
click input "0.00"
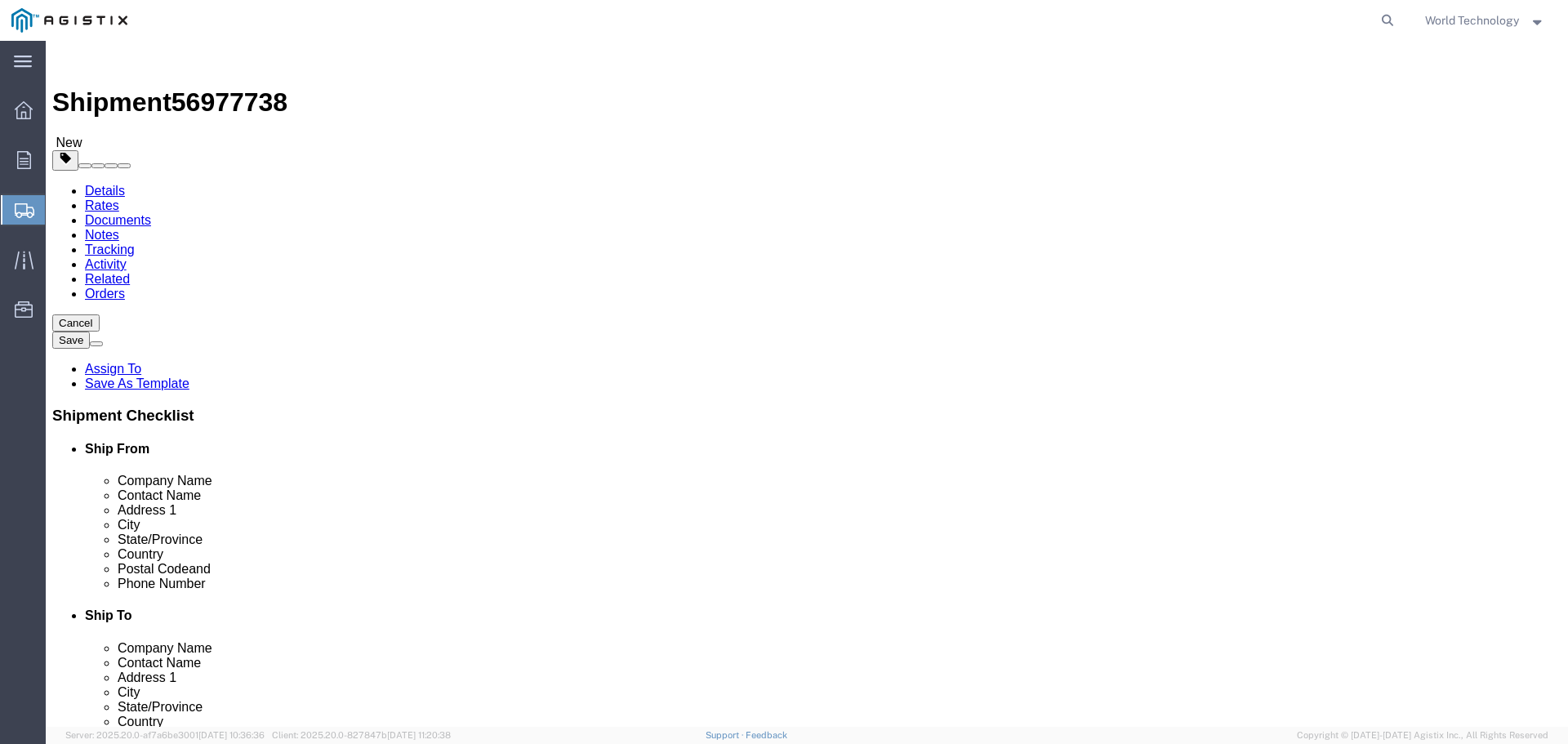
drag, startPoint x: 269, startPoint y: 411, endPoint x: 209, endPoint y: 411, distance: 60.0
click div "0.00 Select kgs lbs"
type input "548"
click link "Add Content"
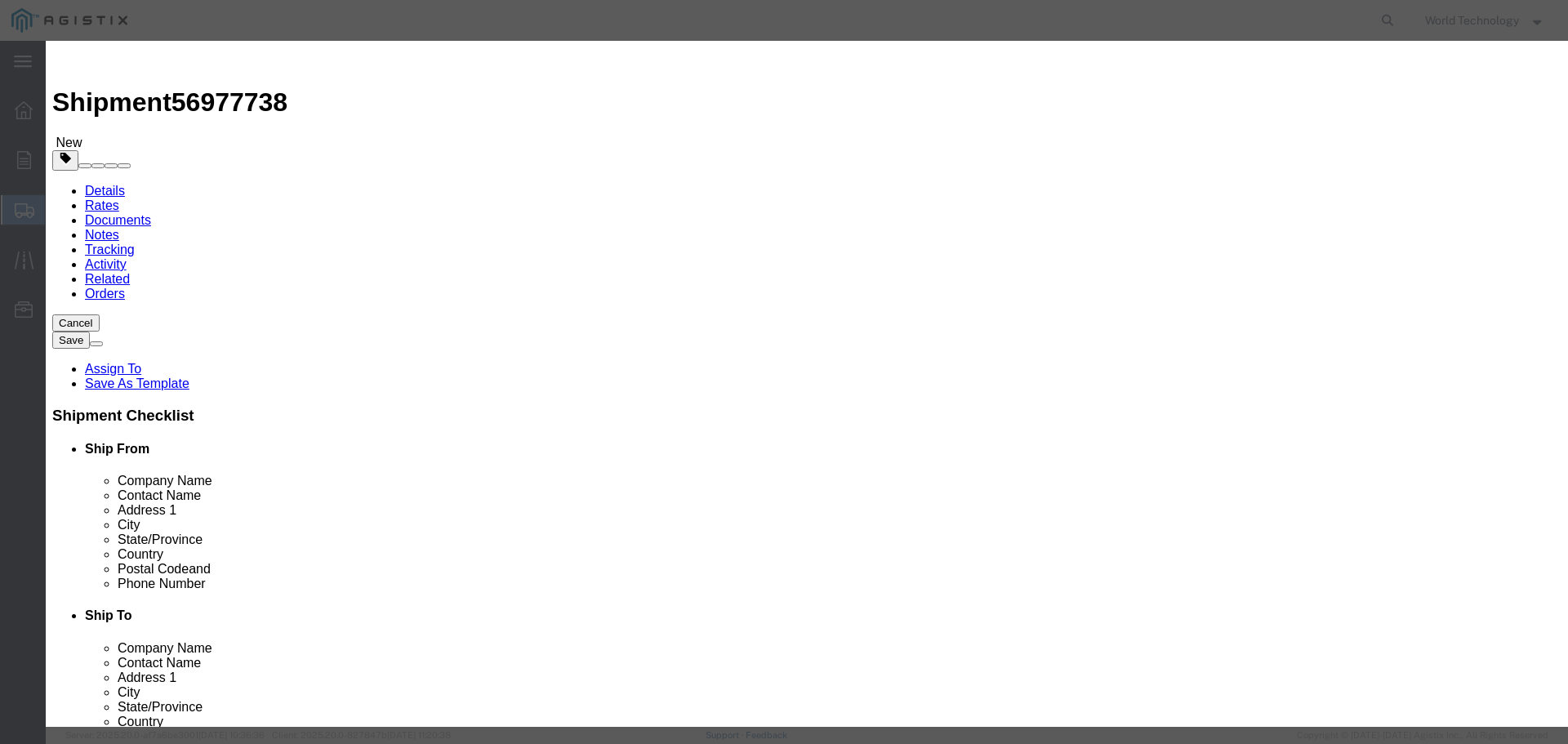
click input "text"
type input "Computer Equipment"
type input "10"
click input "text"
type input "10,000"
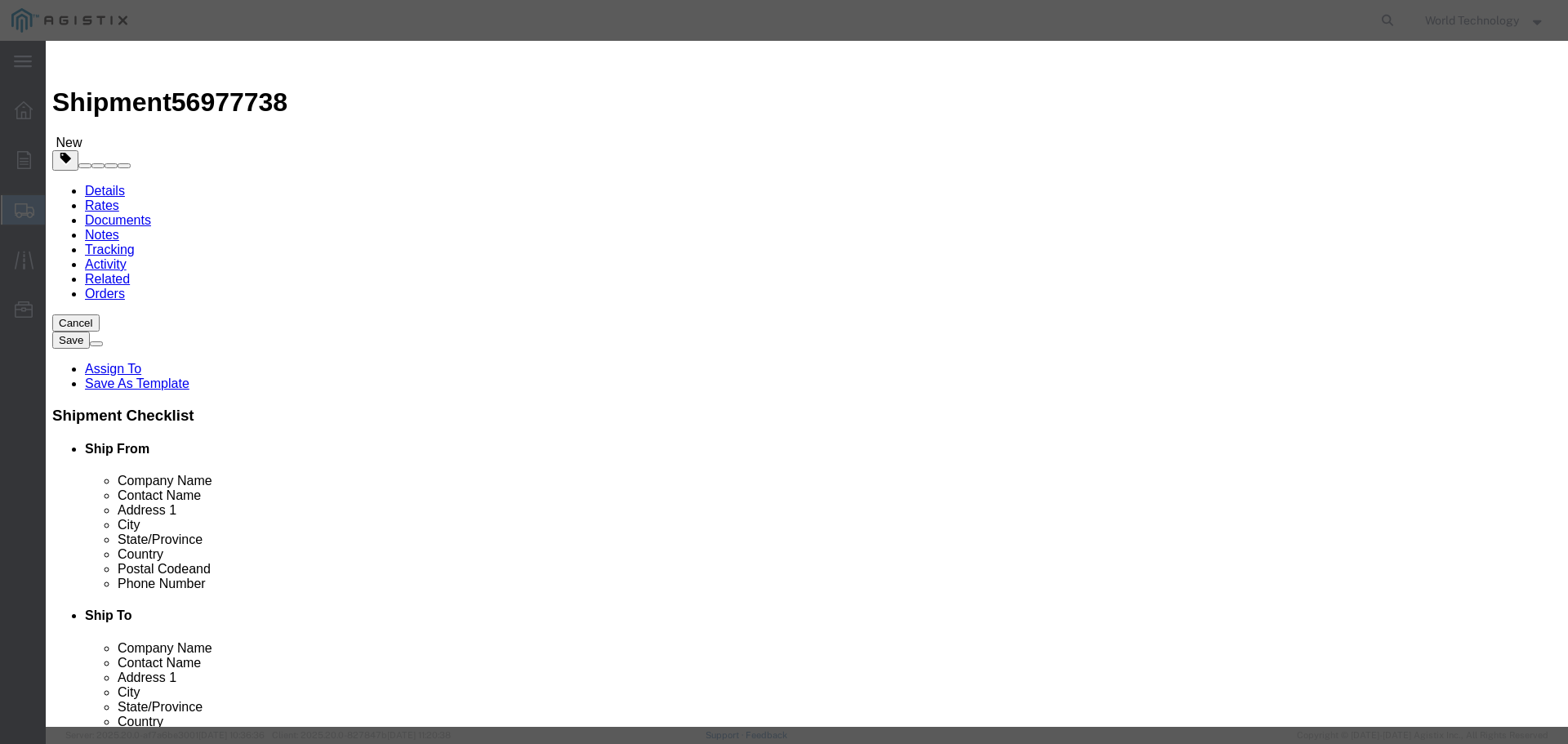
click select "Select 50 55 60 65 70 85 92.5 100 125 175 250 300 400"
select select "92.5"
click select "Select 50 55 60 65 70 85 92.5 100 125 175 250 300 400"
click button "Save & Close"
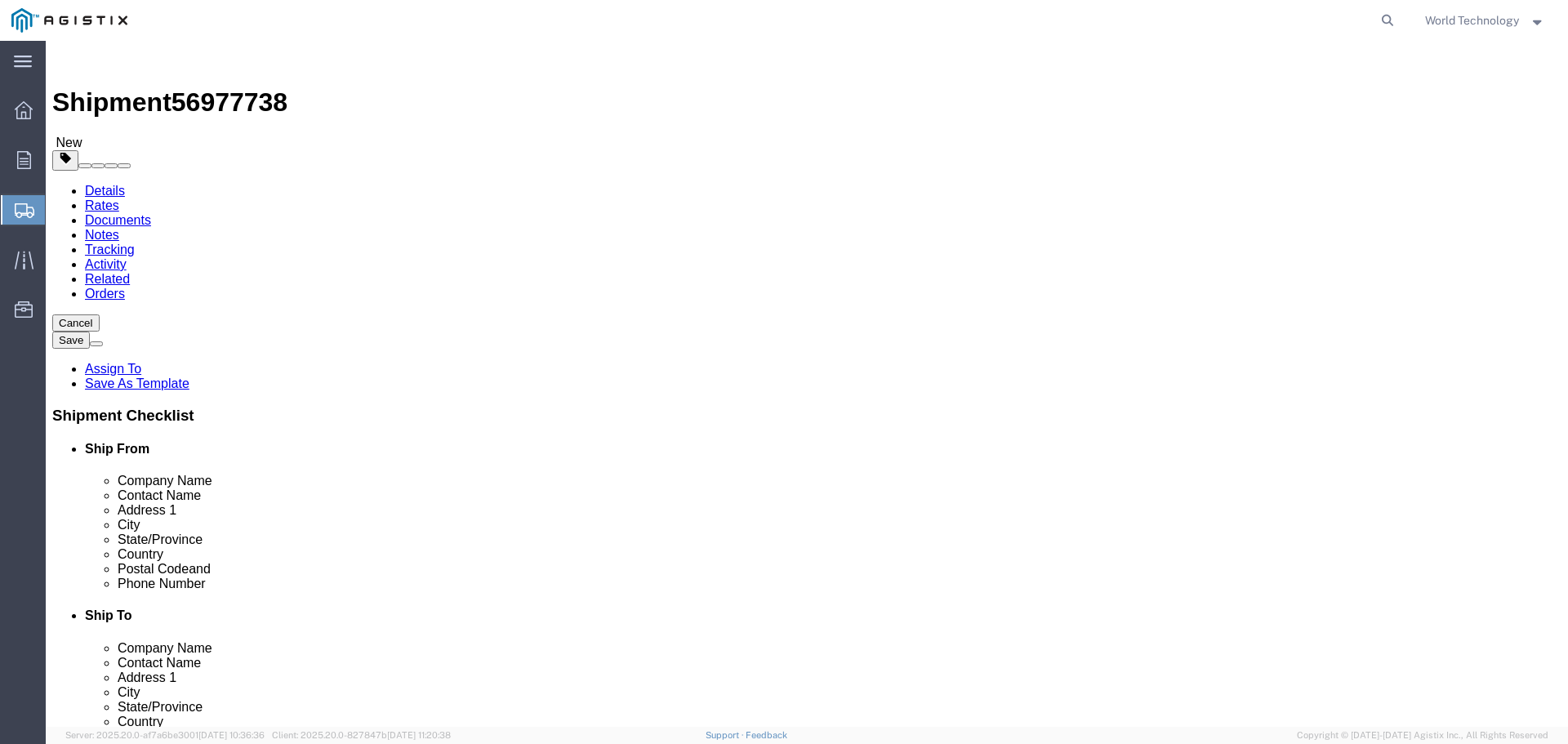
scroll to position [2, 0]
click button "Rate Shipment"
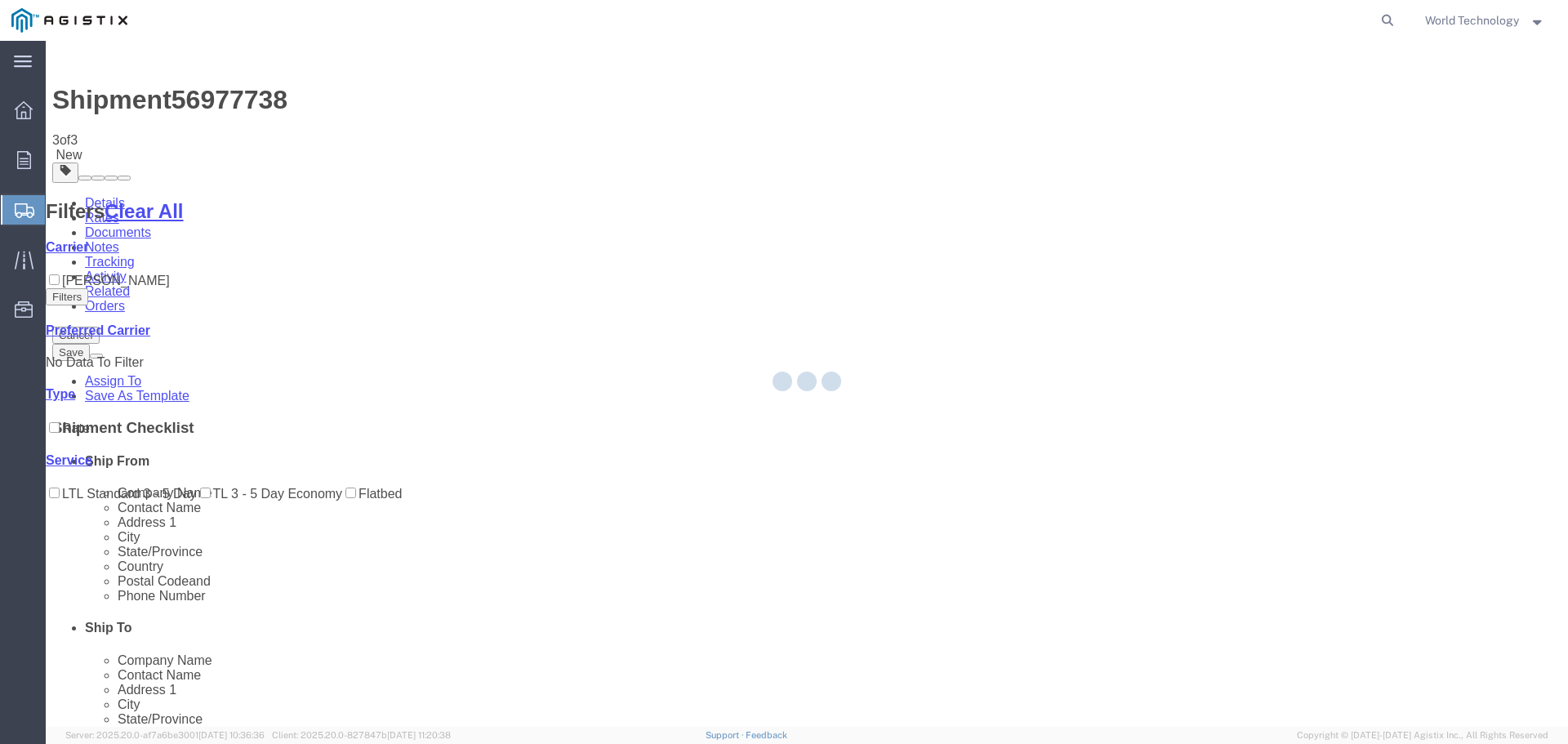
scroll to position [0, 0]
